Goal: Task Accomplishment & Management: Manage account settings

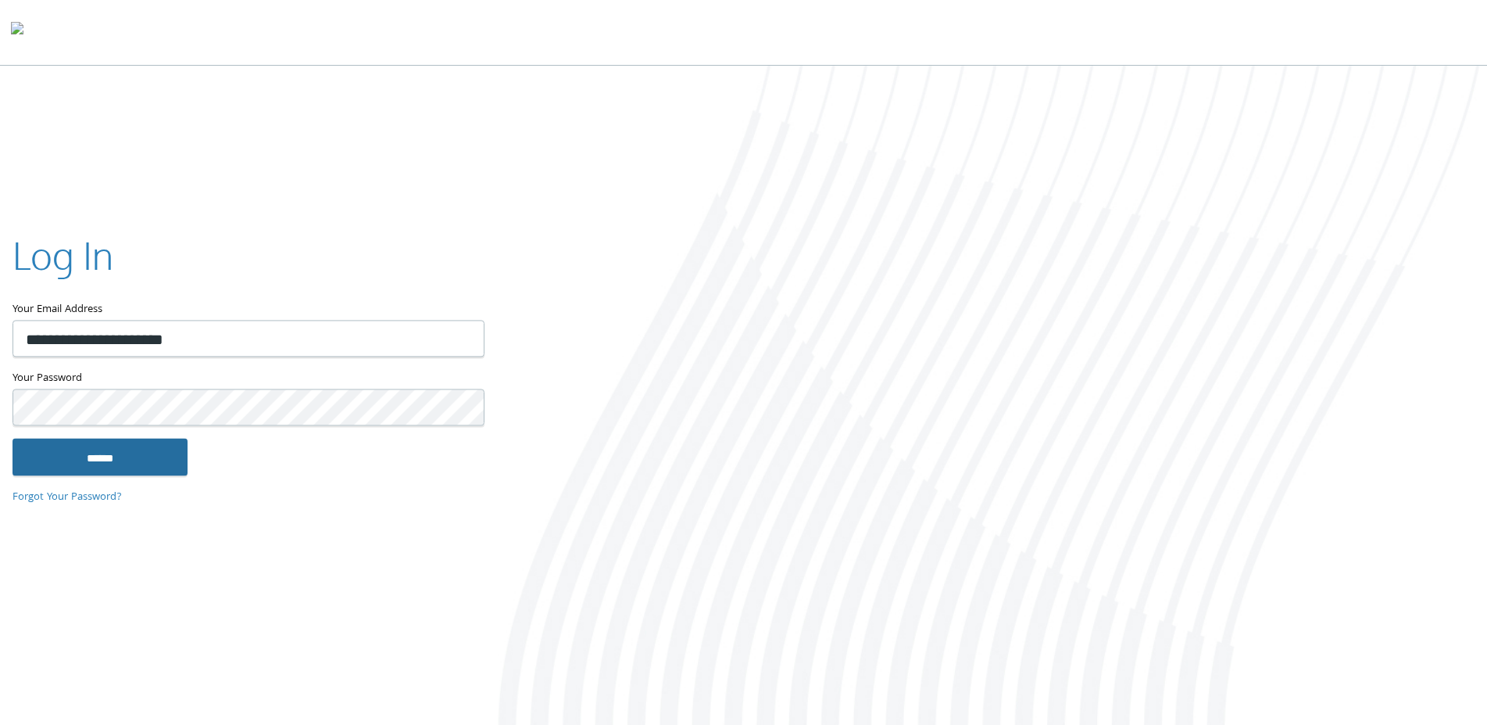
type input "**********"
click at [149, 464] on input "******" at bounding box center [100, 457] width 175 height 38
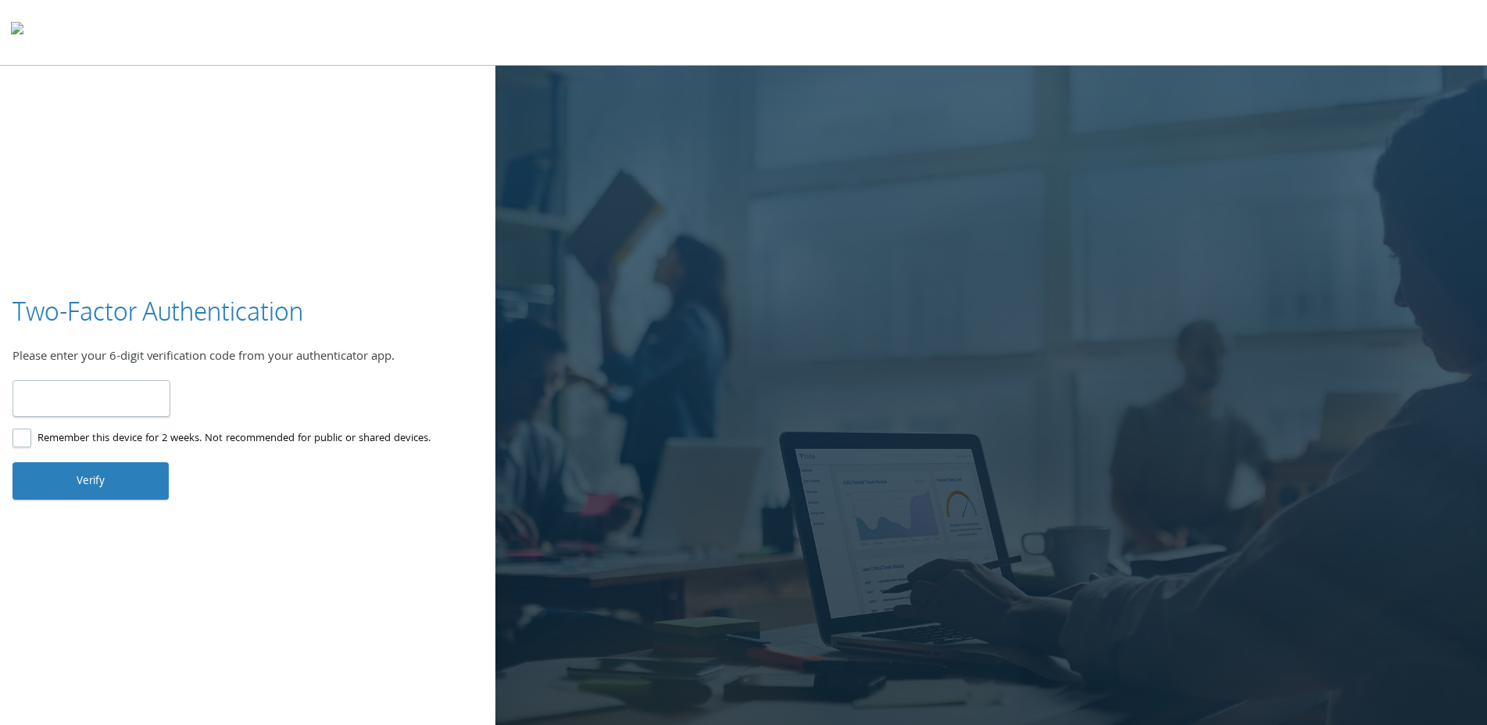
click at [96, 403] on input "number" at bounding box center [92, 398] width 158 height 37
type input "******"
